Goal: Navigation & Orientation: Find specific page/section

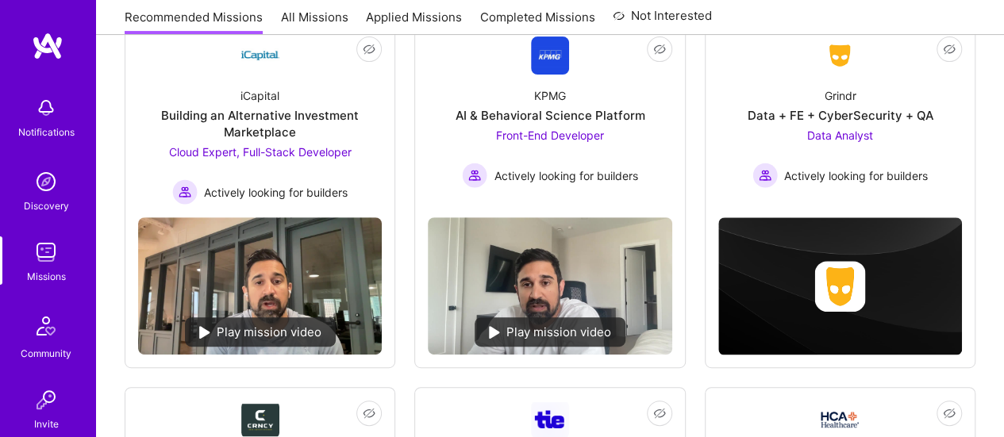
scroll to position [109, 0]
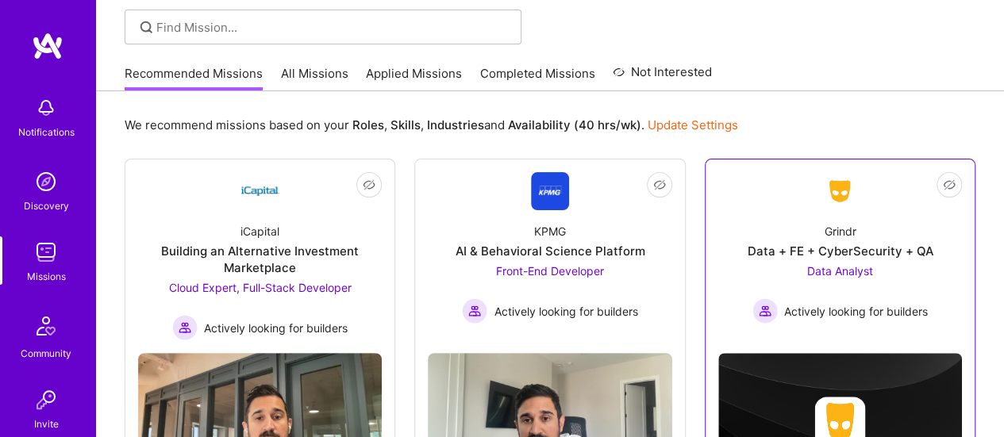
click at [872, 248] on div "Data + FE + CyberSecurity + QA" at bounding box center [840, 251] width 186 height 17
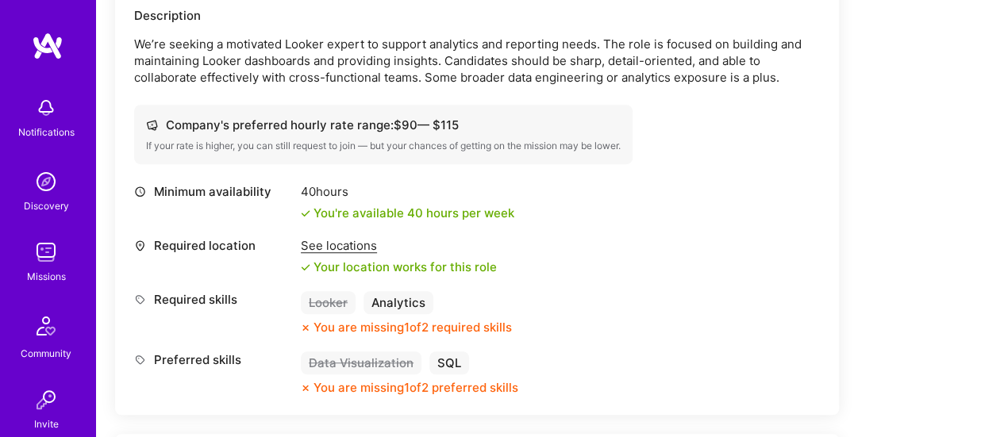
scroll to position [491, 0]
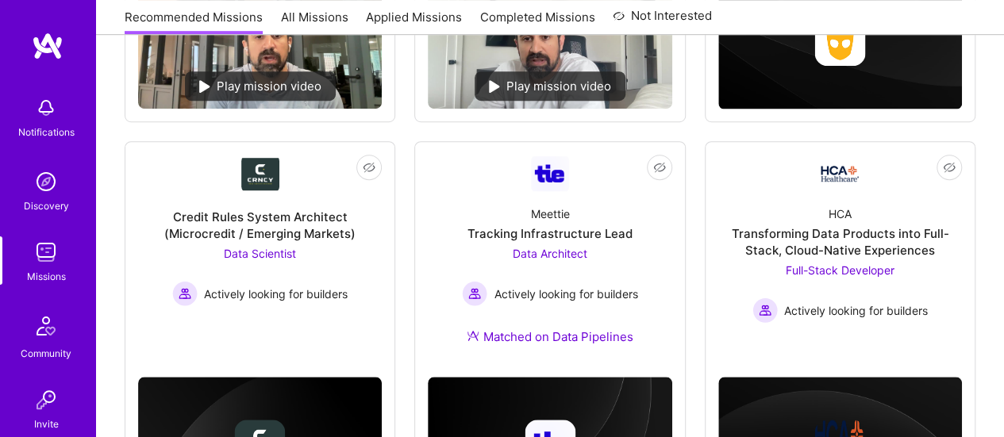
scroll to position [109, 0]
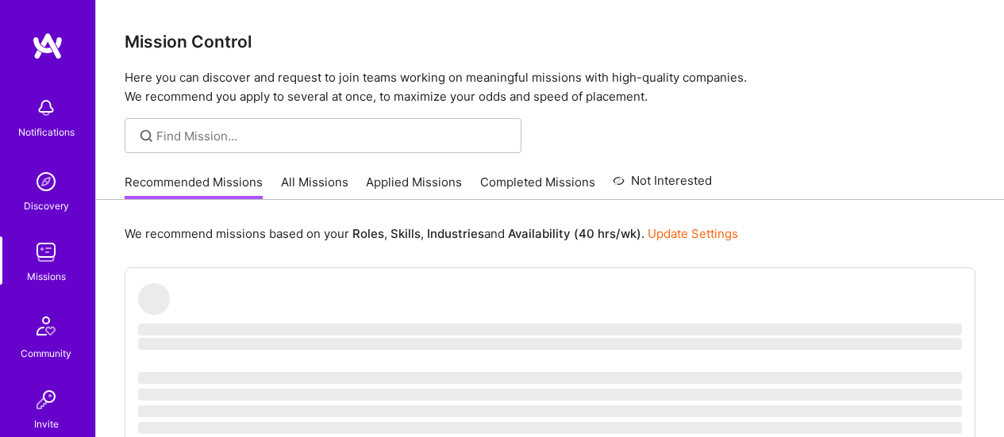
scroll to position [109, 0]
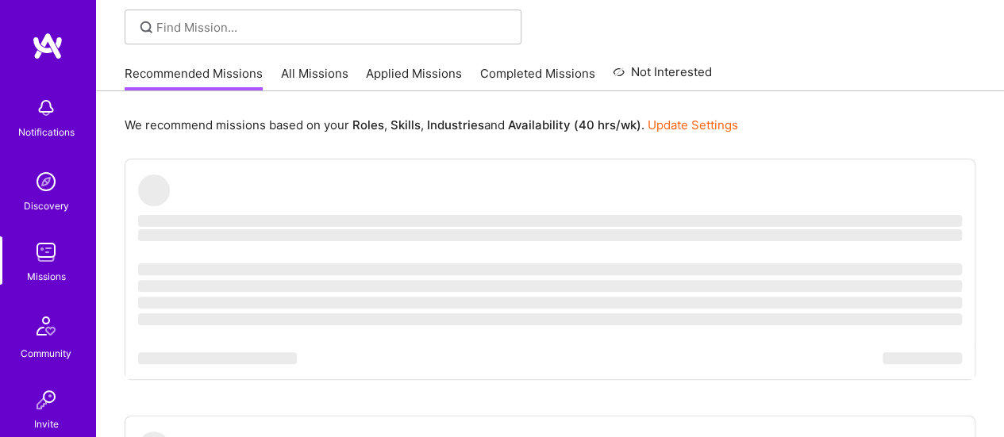
click at [41, 258] on img at bounding box center [46, 253] width 32 height 32
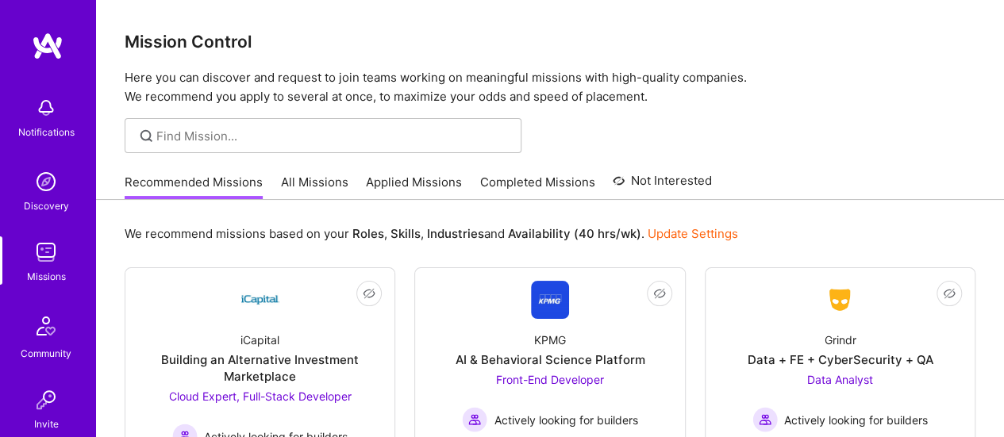
click at [322, 181] on link "All Missions" at bounding box center [314, 187] width 67 height 26
